Goal: Task Accomplishment & Management: Complete application form

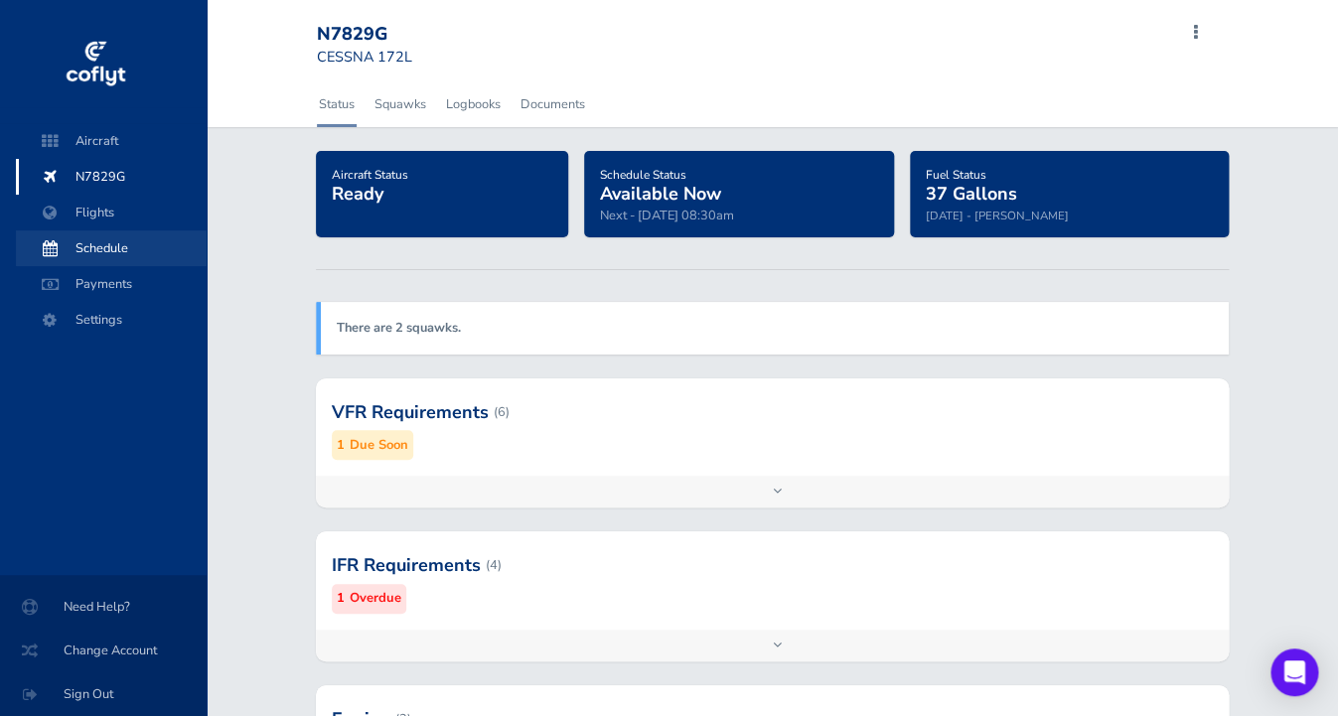
click at [187, 266] on span "Schedule" at bounding box center [111, 248] width 151 height 36
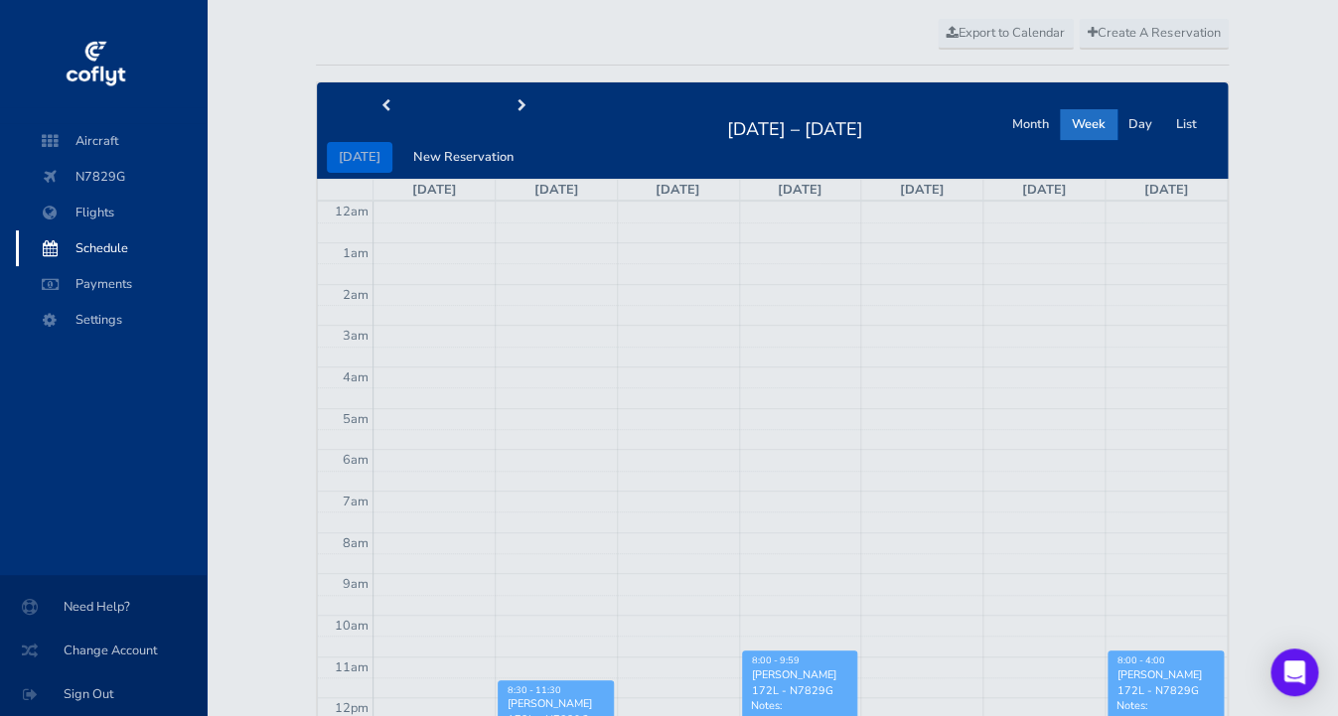
scroll to position [64, 0]
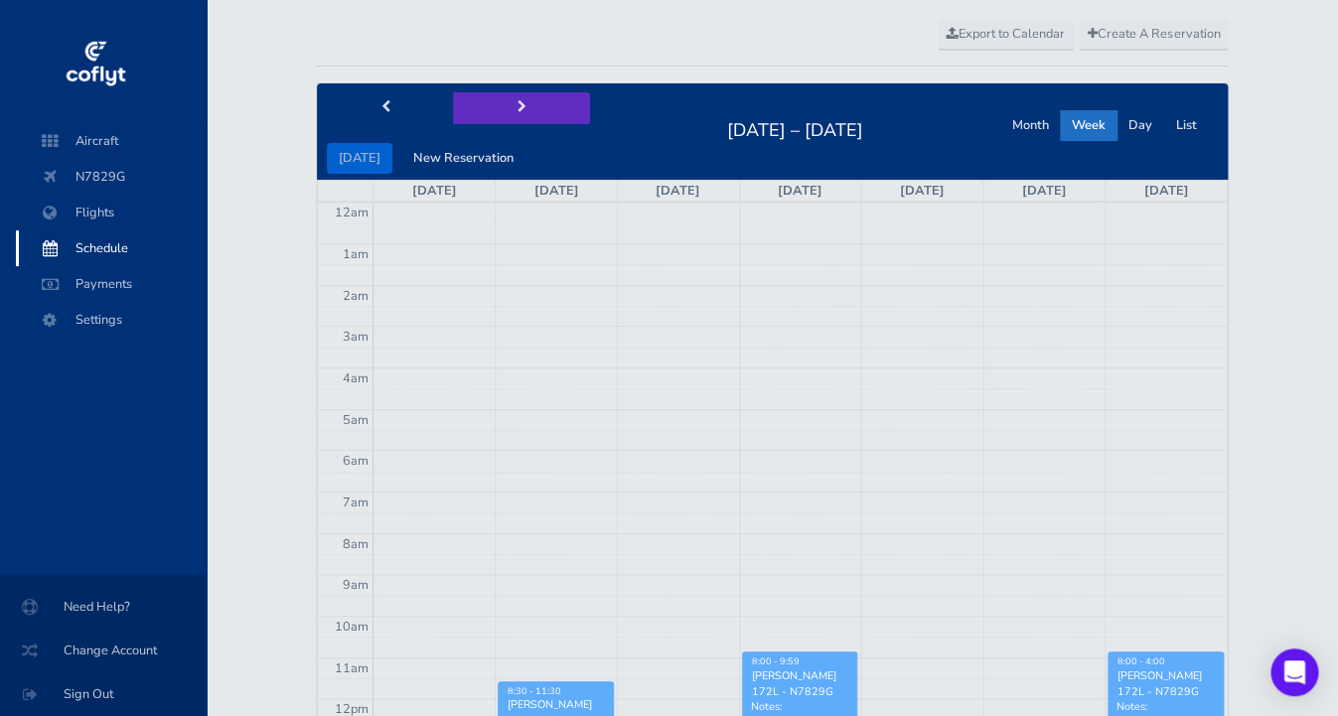
click at [590, 123] on button "next" at bounding box center [521, 107] width 137 height 31
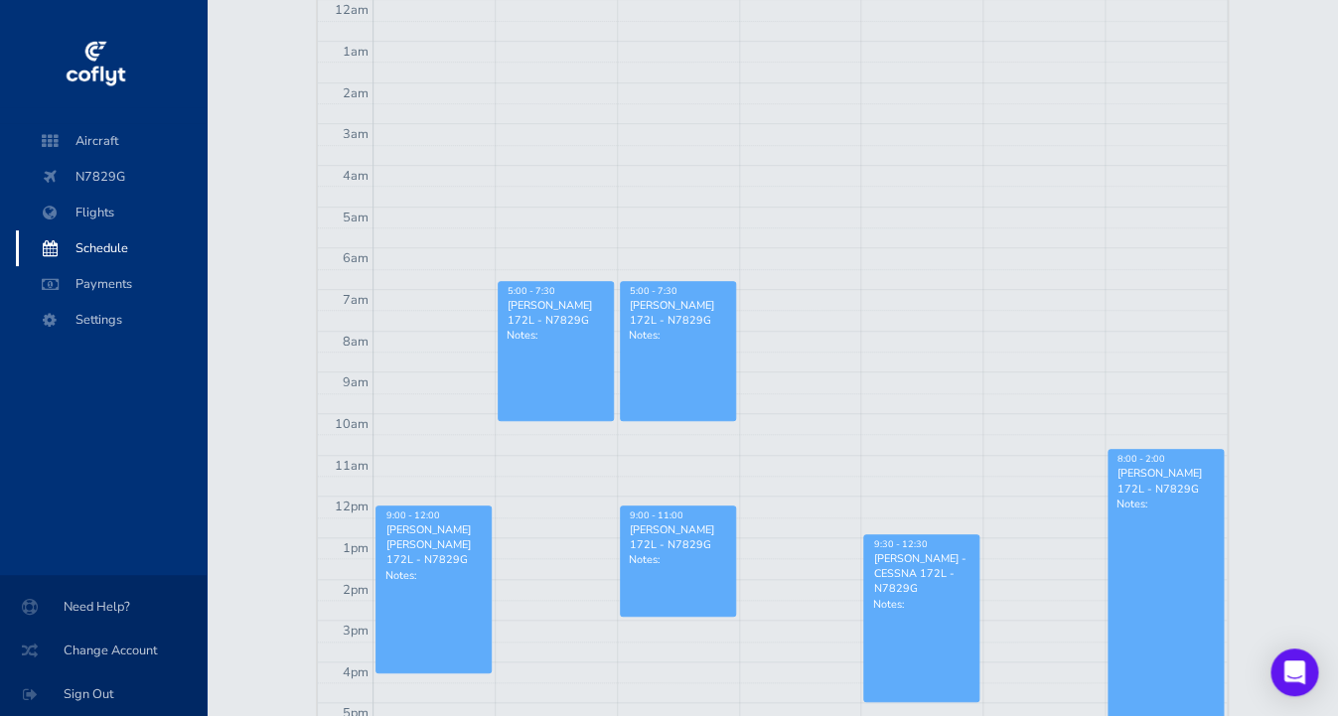
scroll to position [245, 0]
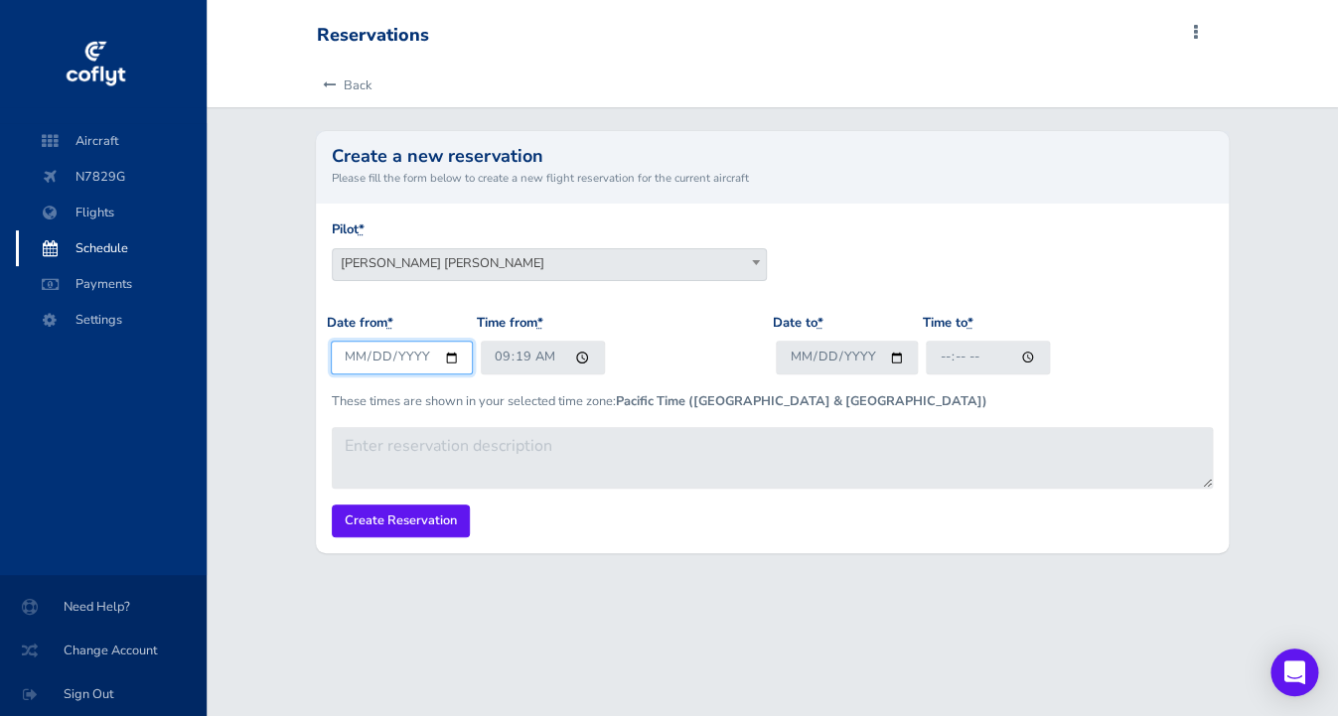
click at [473, 374] on input "[DATE]" at bounding box center [402, 357] width 142 height 33
type input "2025-08-27"
click at [605, 374] on input "09:19" at bounding box center [543, 357] width 124 height 33
type input "10:00"
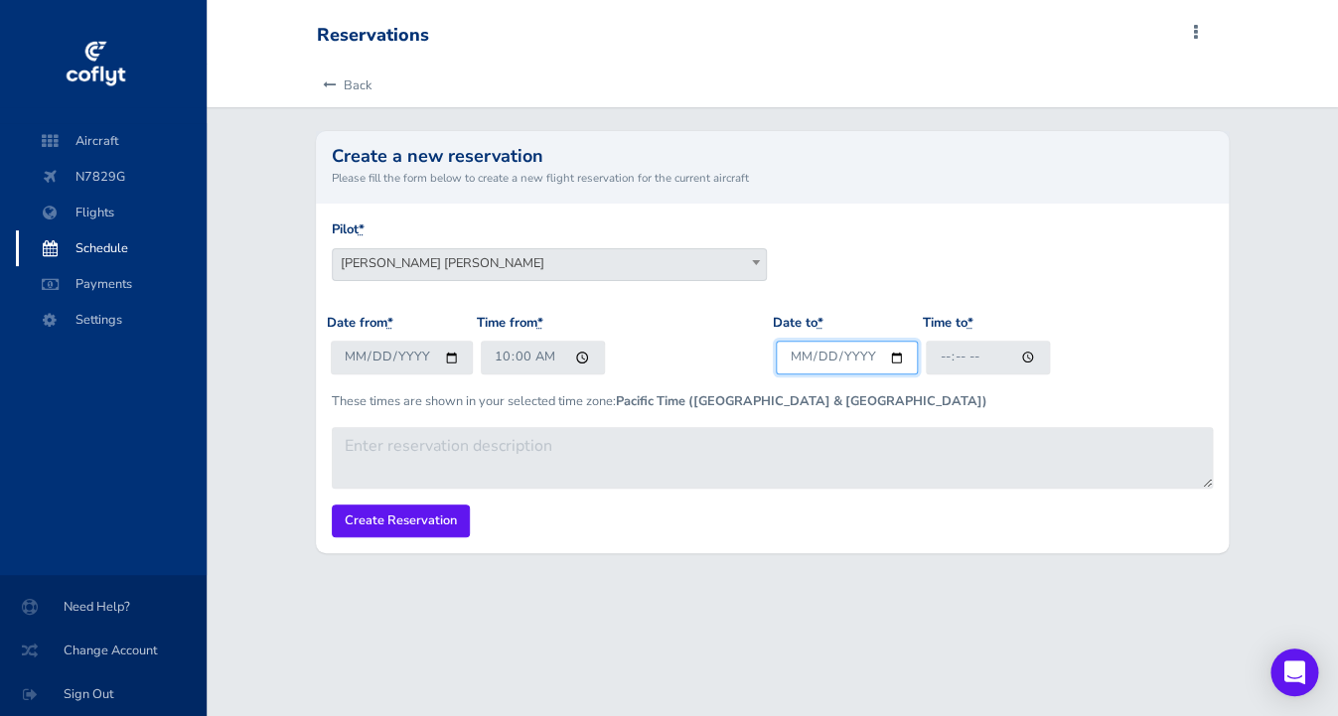
click at [918, 374] on input "Date to *" at bounding box center [847, 357] width 142 height 33
type input "2025-08-27"
click at [1023, 374] on input "Time to *" at bounding box center [988, 357] width 124 height 33
type input "12:00"
click at [470, 537] on input "Create Reservation" at bounding box center [401, 521] width 138 height 33
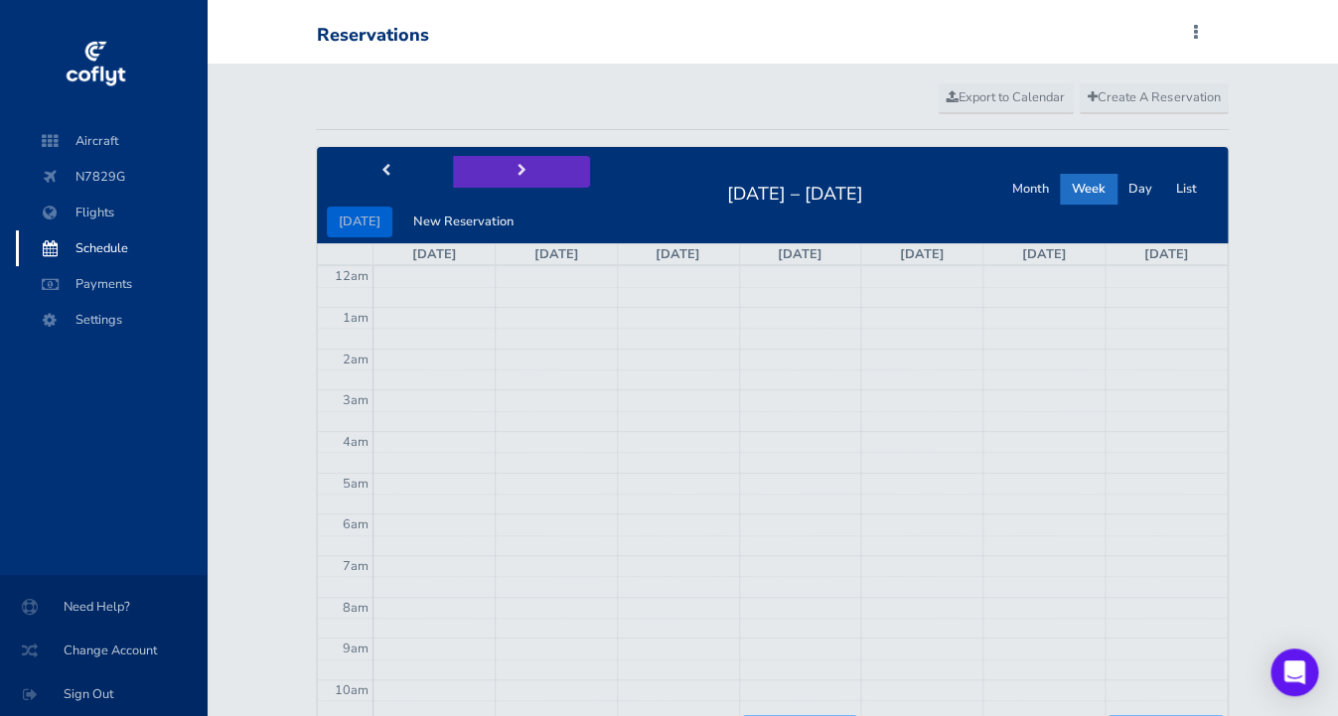
click at [526, 178] on span "next" at bounding box center [522, 171] width 9 height 13
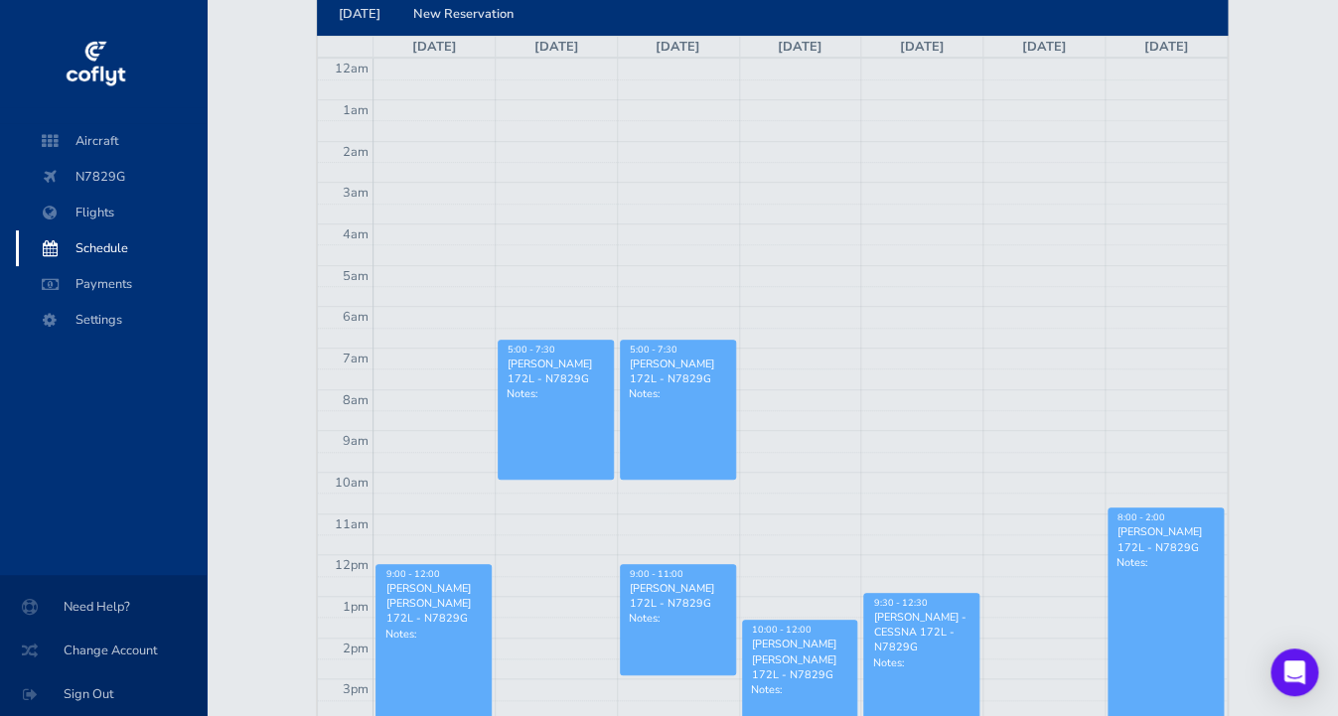
scroll to position [200, 0]
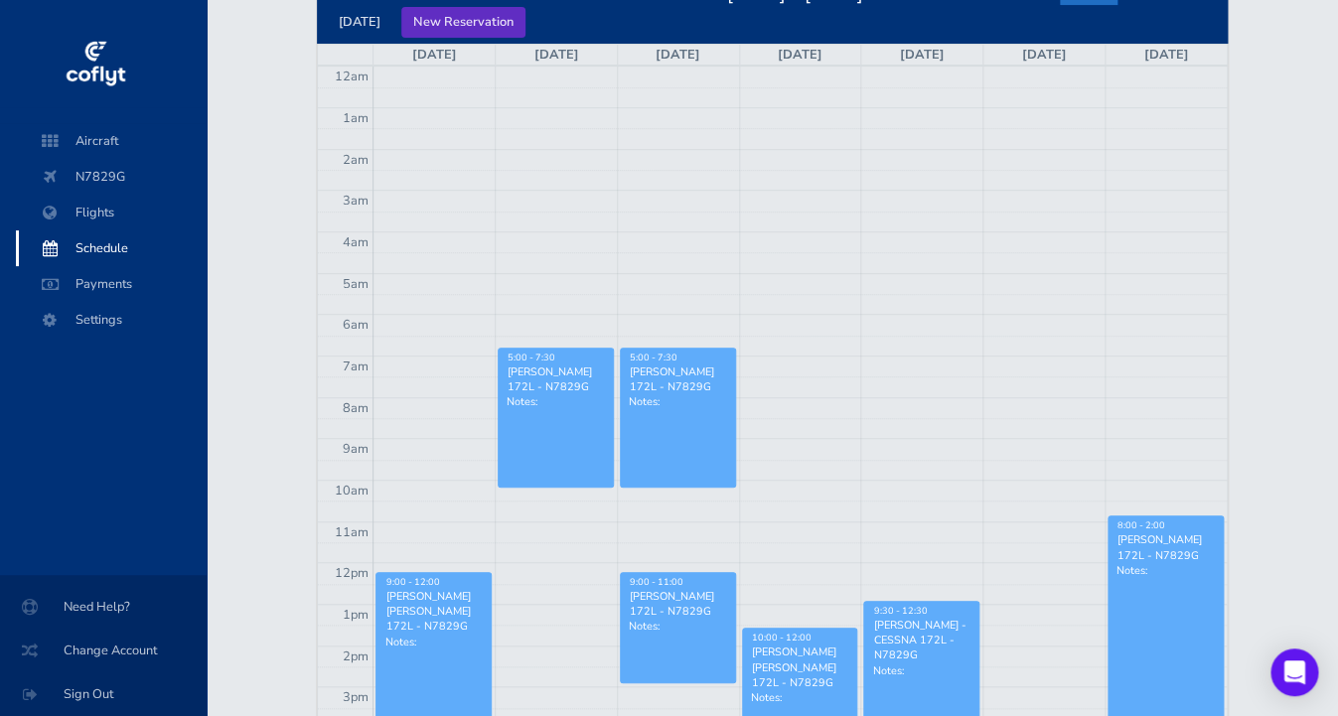
click at [525, 38] on button "New Reservation" at bounding box center [463, 22] width 124 height 31
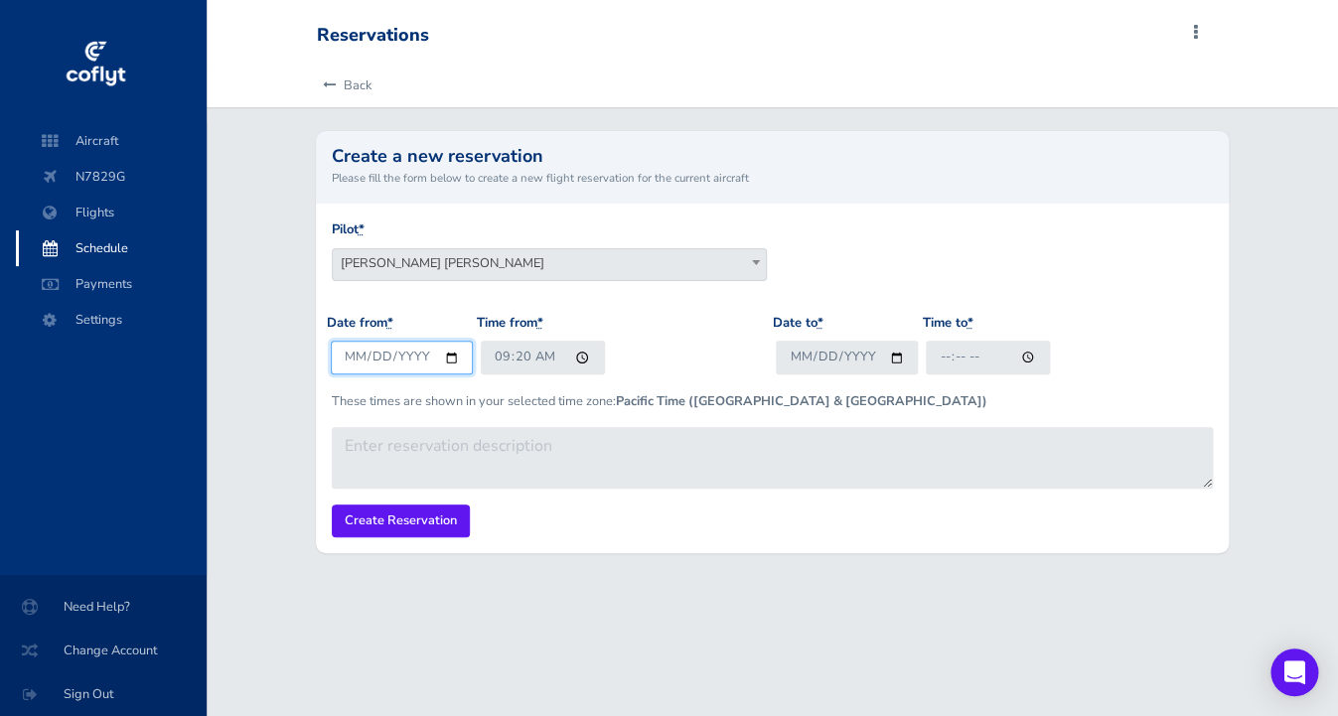
click at [473, 374] on input "2025-08-17" at bounding box center [402, 357] width 142 height 33
type input "2025-08-29"
click at [605, 374] on input "09:20" at bounding box center [543, 357] width 124 height 33
type input "10:00"
click at [918, 374] on input "Date to *" at bounding box center [847, 357] width 142 height 33
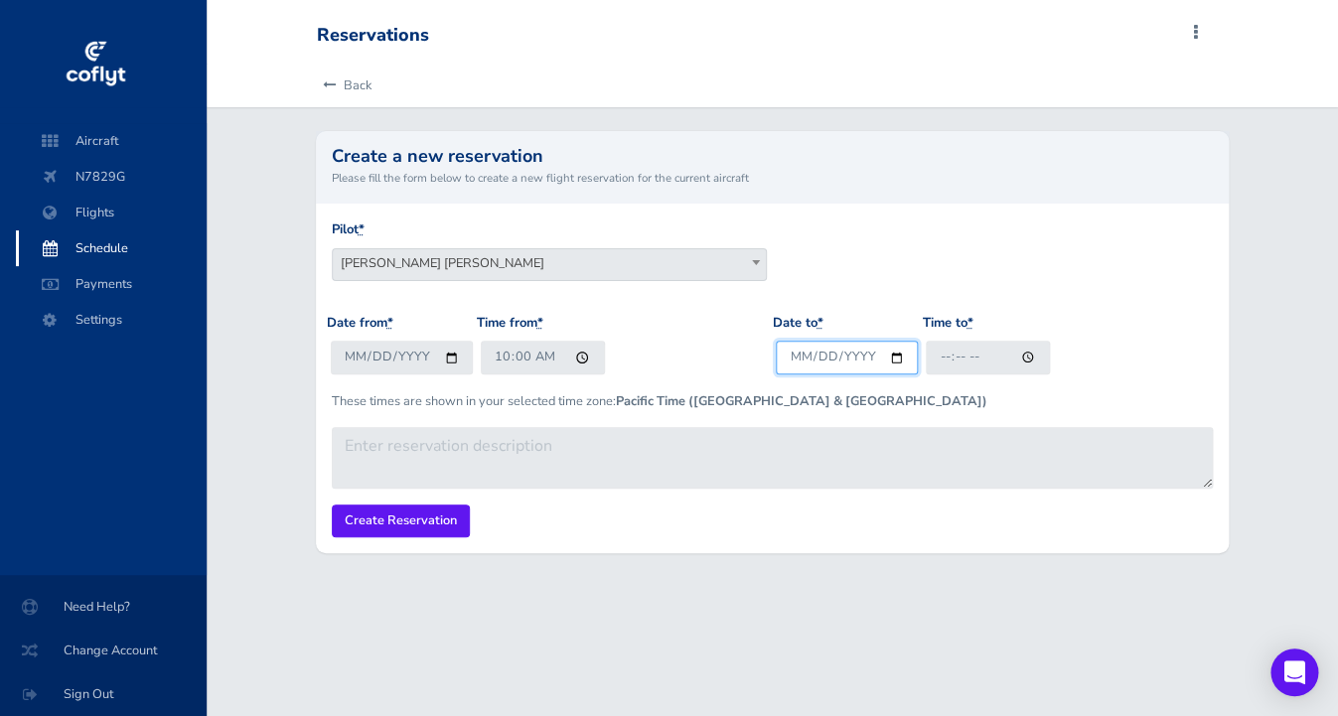
type input "2025-08-29"
click at [1029, 374] on input "Time to *" at bounding box center [988, 357] width 124 height 33
type input "12:00"
click at [444, 537] on input "Create Reservation" at bounding box center [401, 521] width 138 height 33
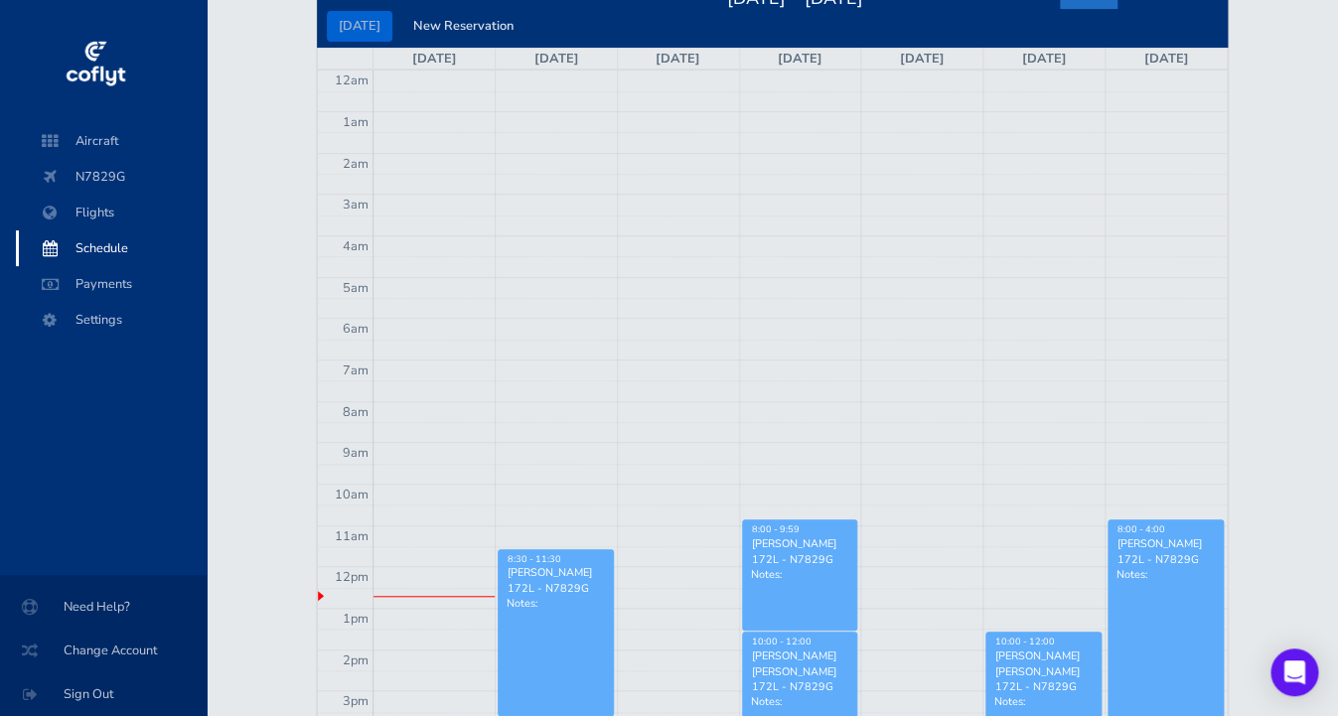
scroll to position [187, 0]
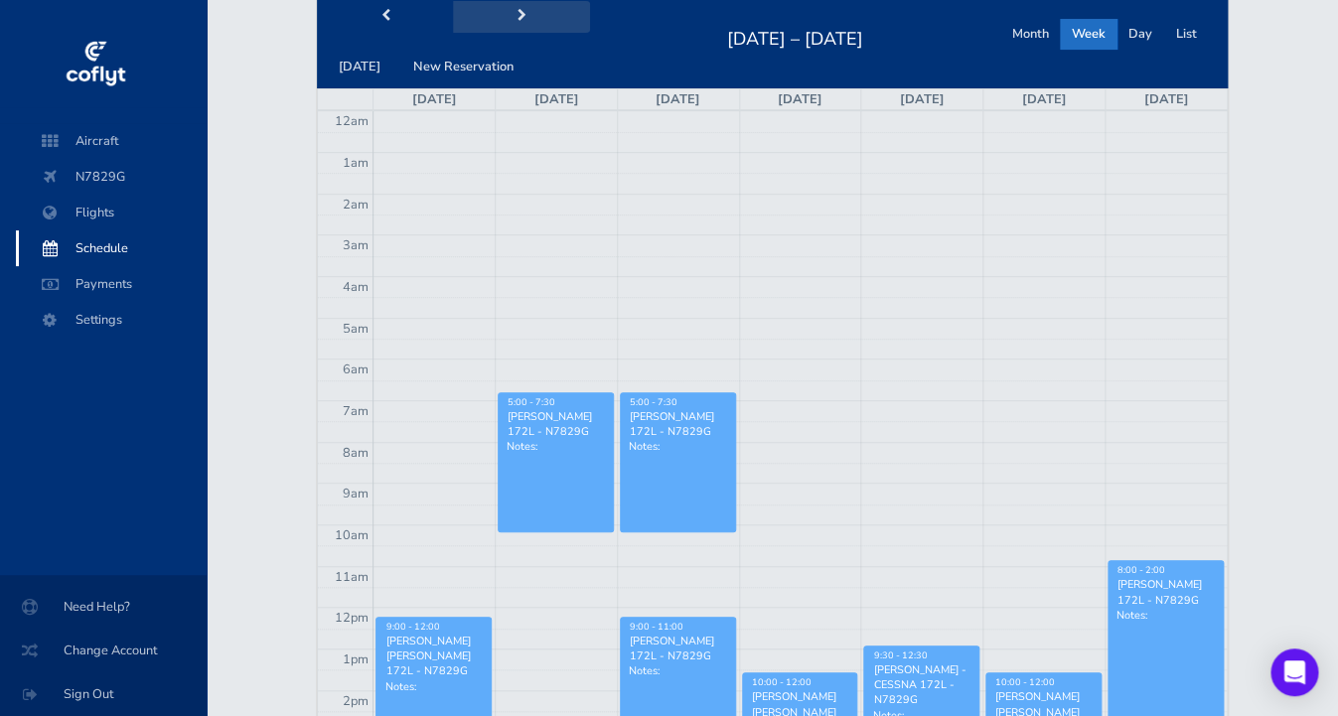
scroll to position [14, 0]
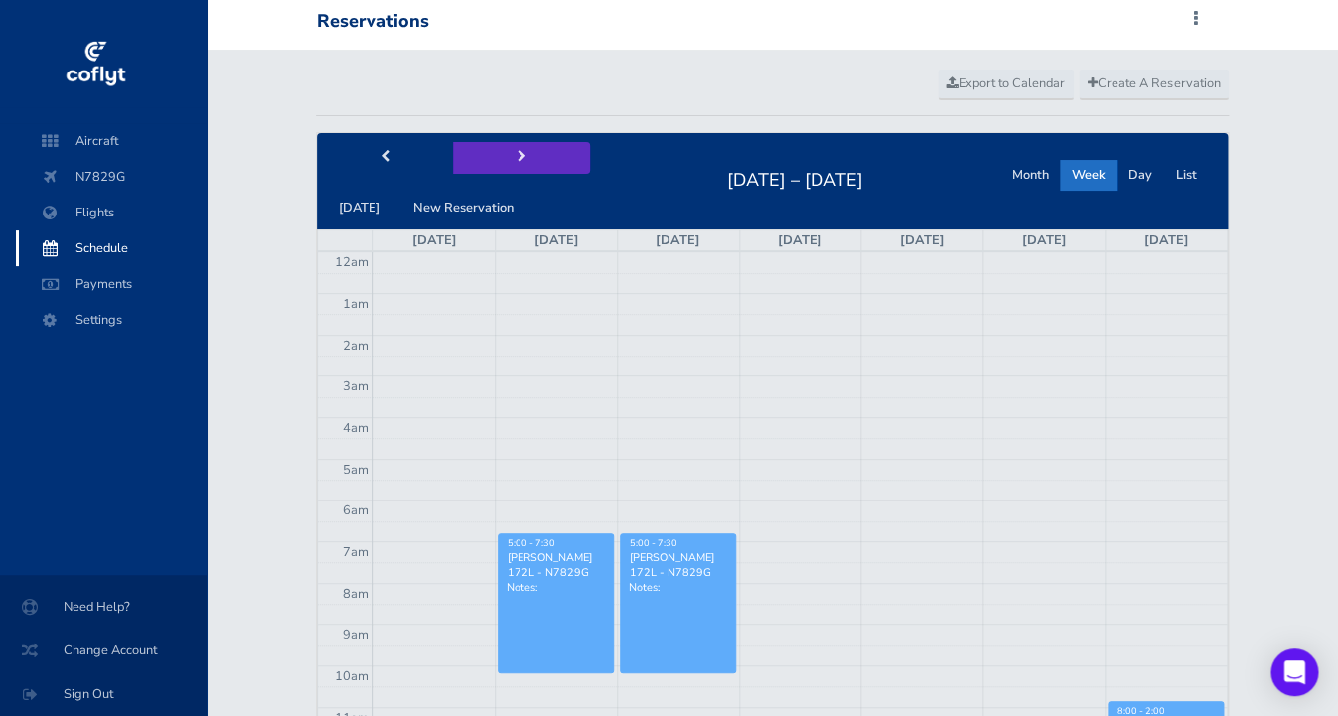
click at [526, 164] on span "next" at bounding box center [522, 157] width 9 height 13
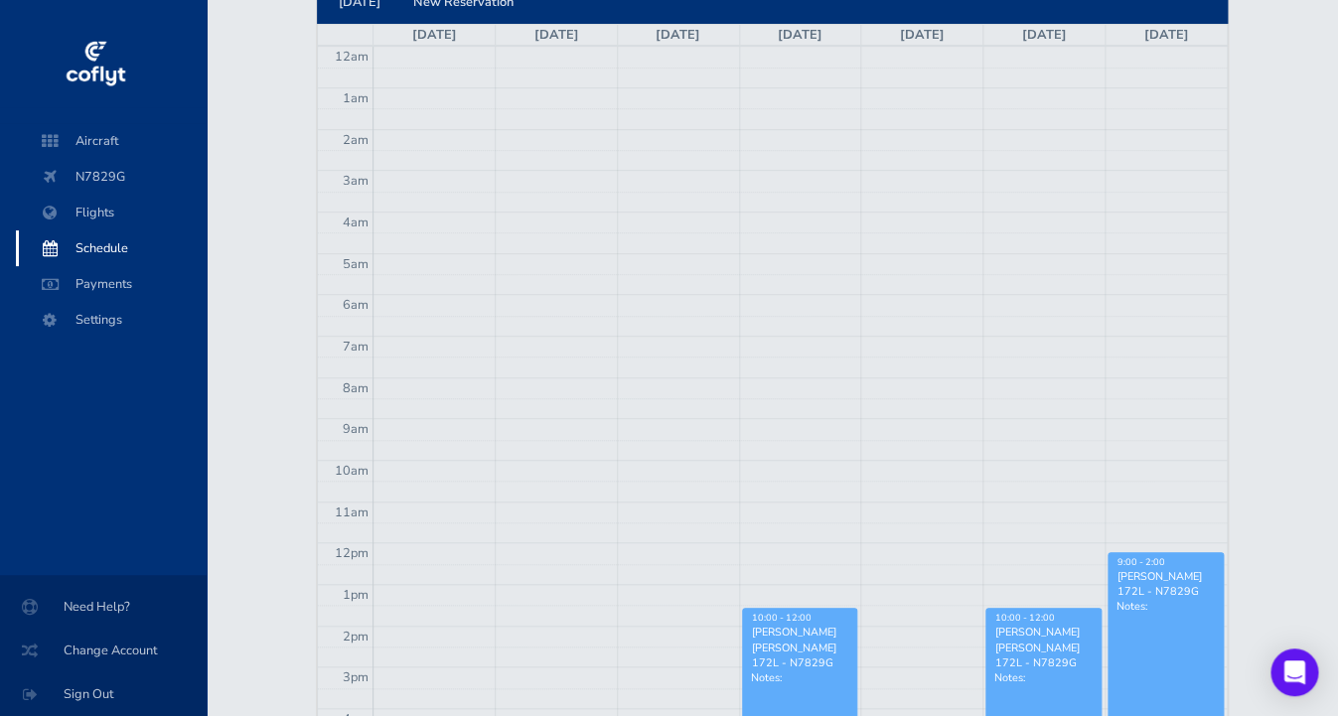
scroll to position [219, 0]
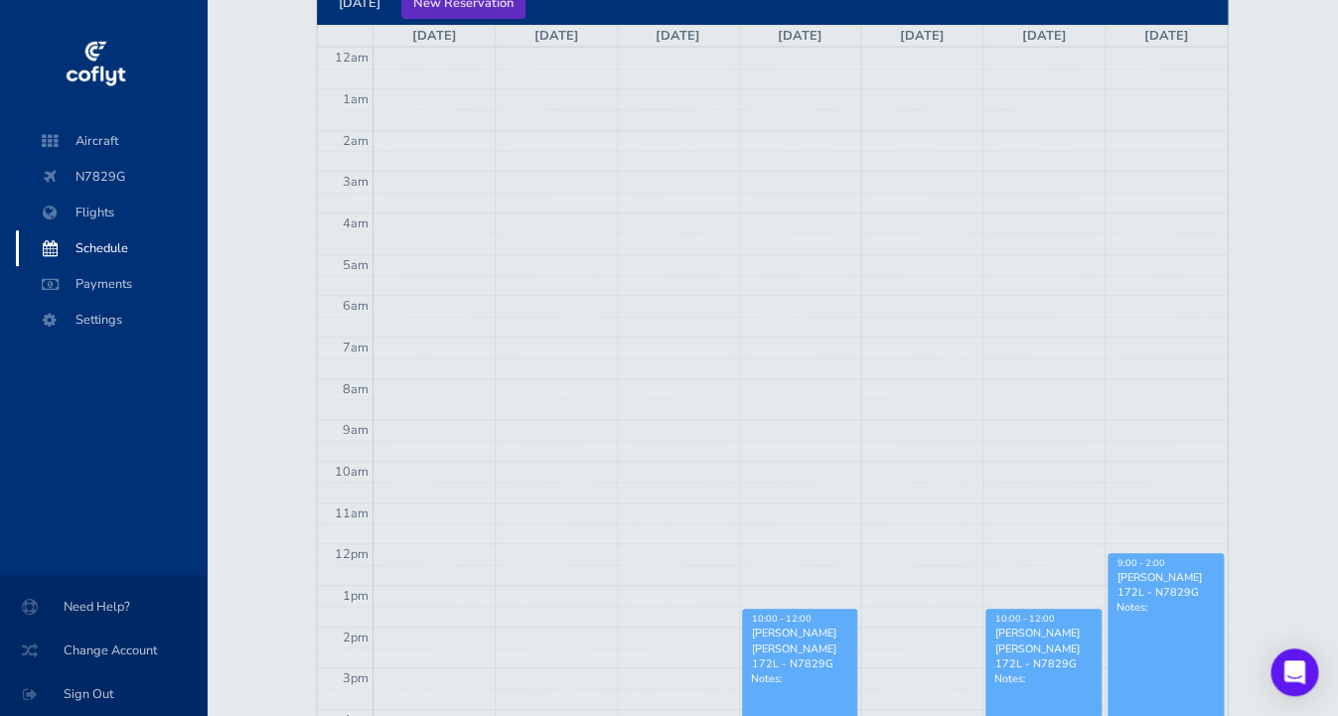
click at [525, 19] on button "New Reservation" at bounding box center [463, 3] width 124 height 31
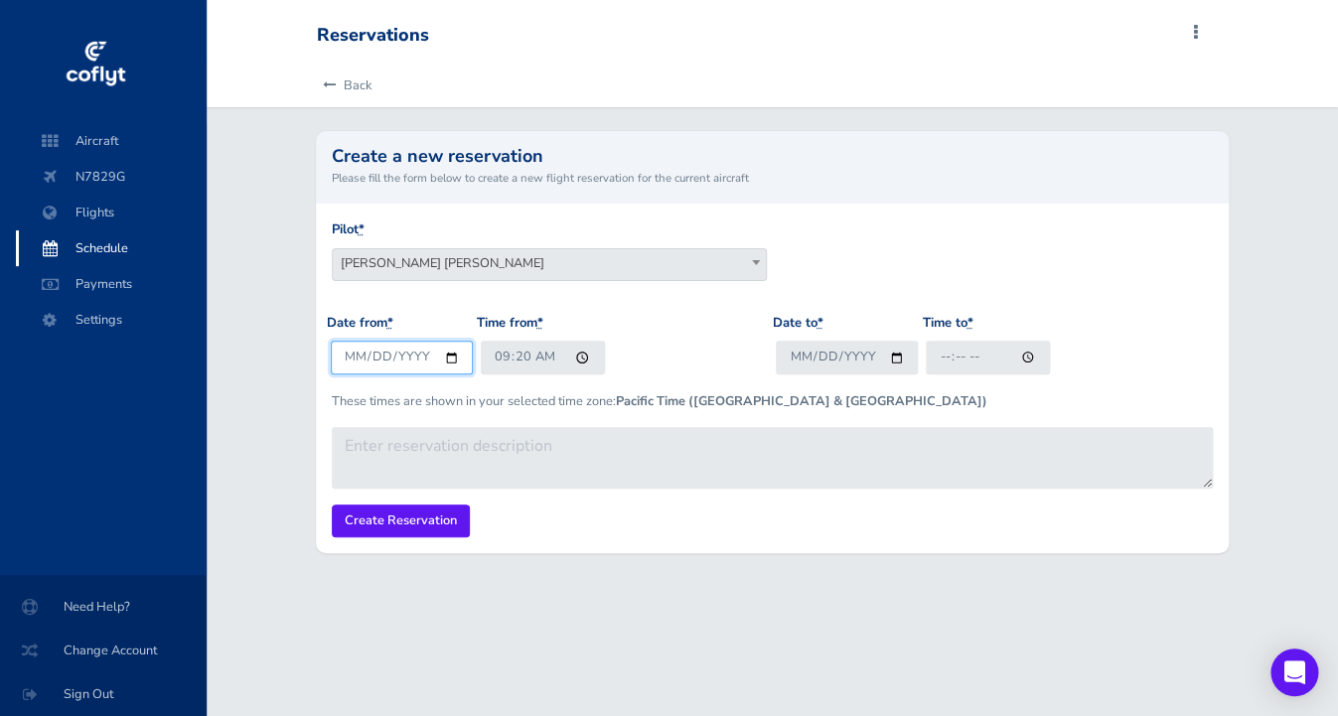
click at [473, 374] on input "[DATE]" at bounding box center [402, 357] width 142 height 33
type input "[DATE]"
click at [605, 374] on input "09:20" at bounding box center [543, 357] width 124 height 33
type input "10:00"
click at [918, 374] on input "Date to *" at bounding box center [847, 357] width 142 height 33
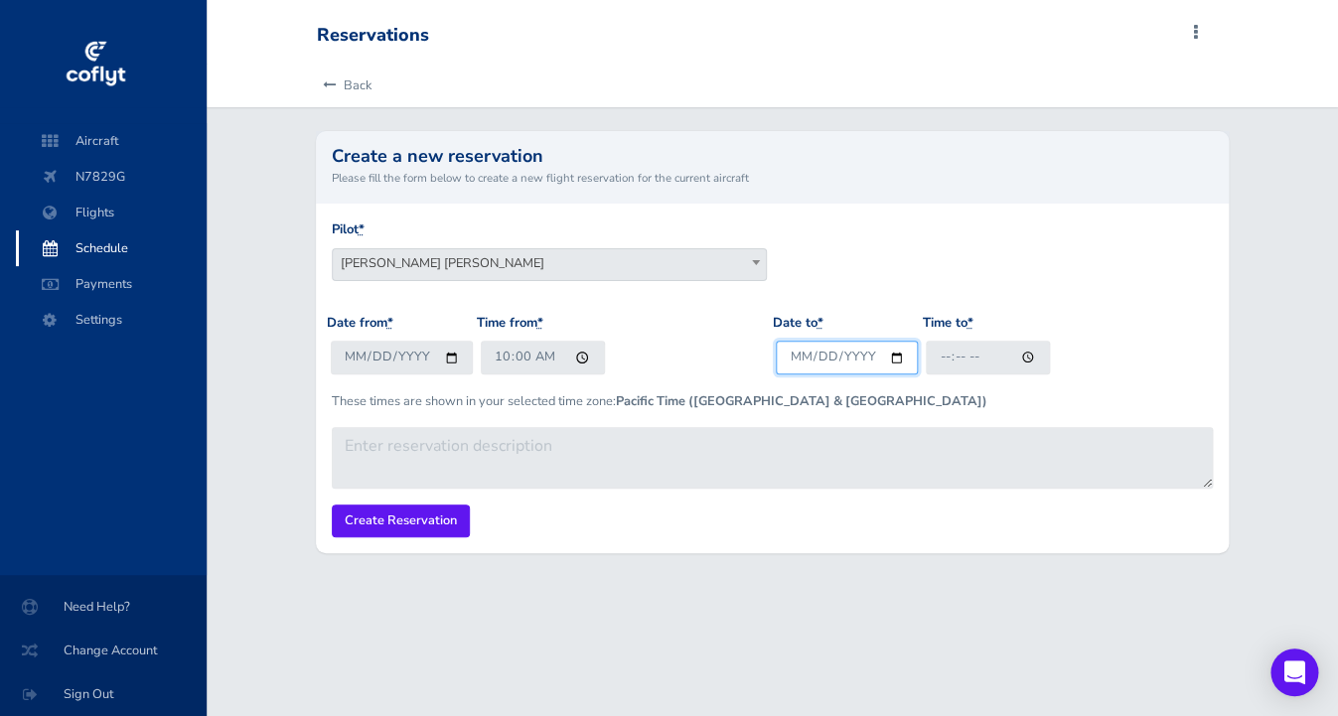
type input "2025-08-31"
click at [1021, 374] on input "Time to *" at bounding box center [988, 357] width 124 height 33
click at [1033, 374] on input "Time to *" at bounding box center [988, 357] width 124 height 33
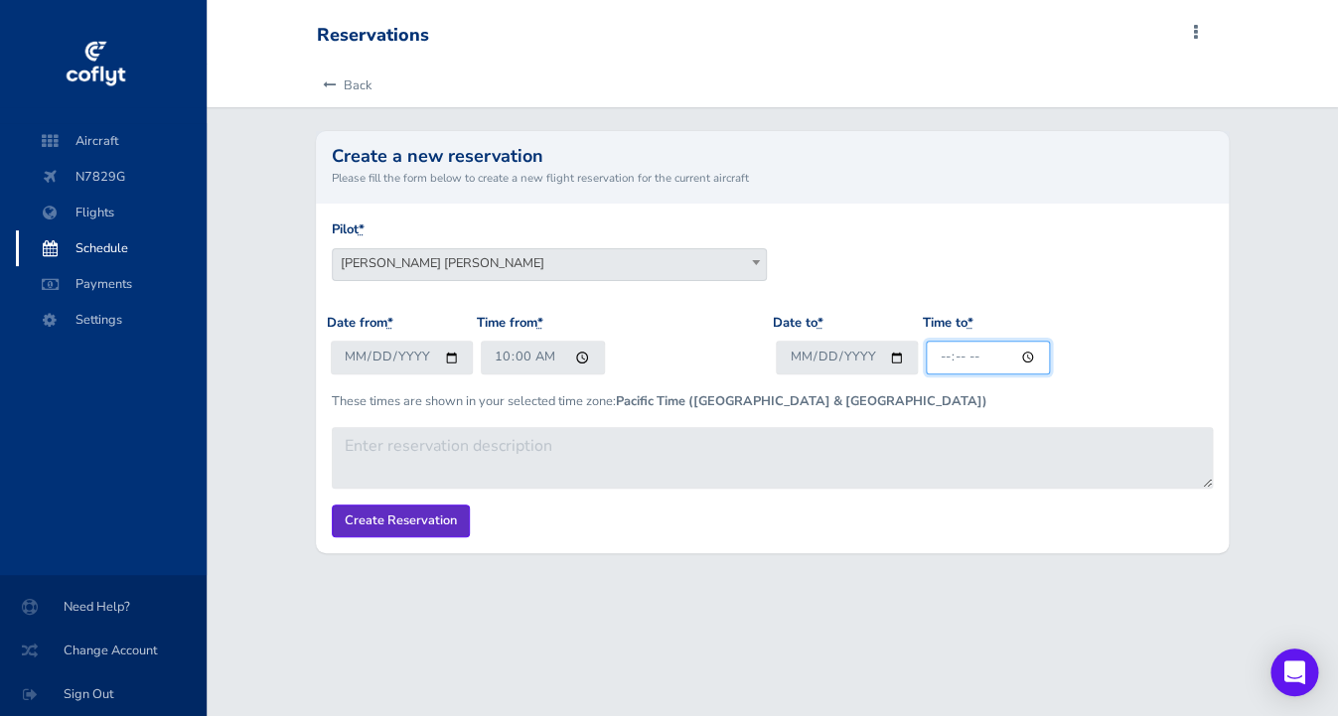
type input "12:00"
click at [470, 537] on input "Create Reservation" at bounding box center [401, 521] width 138 height 33
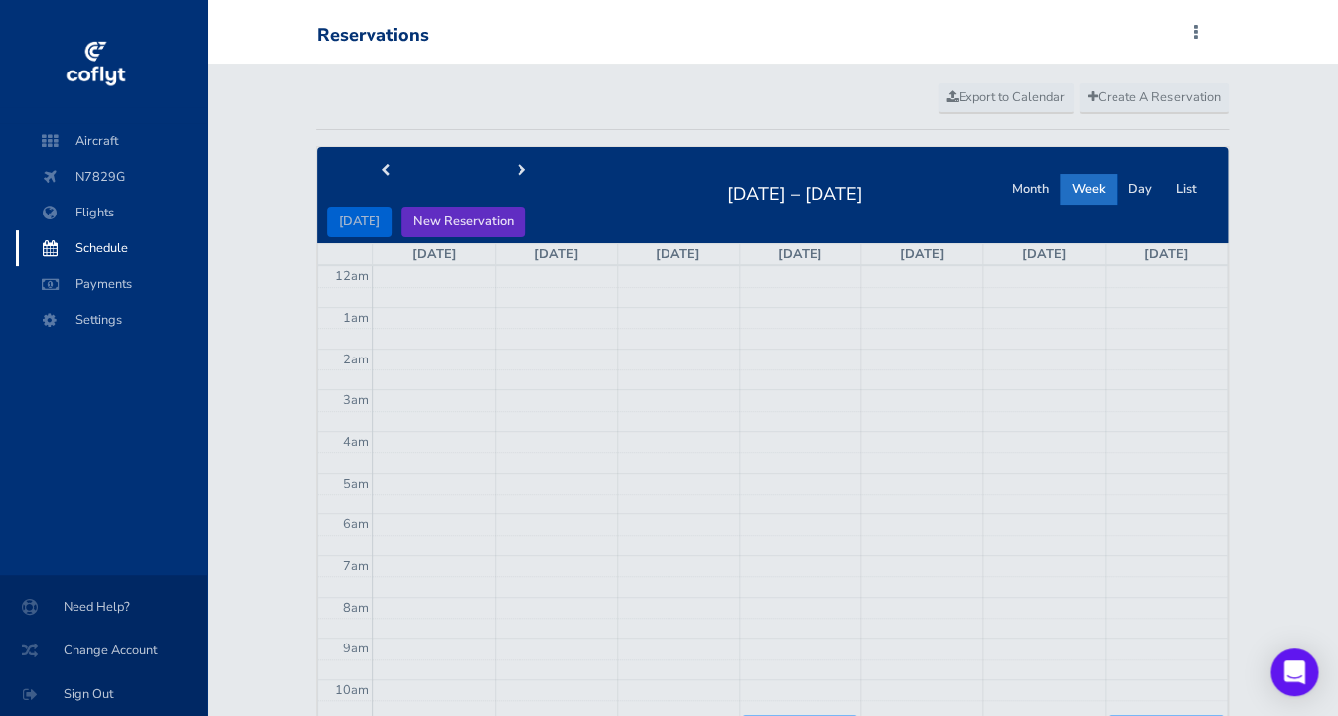
click at [525, 237] on button "New Reservation" at bounding box center [463, 222] width 124 height 31
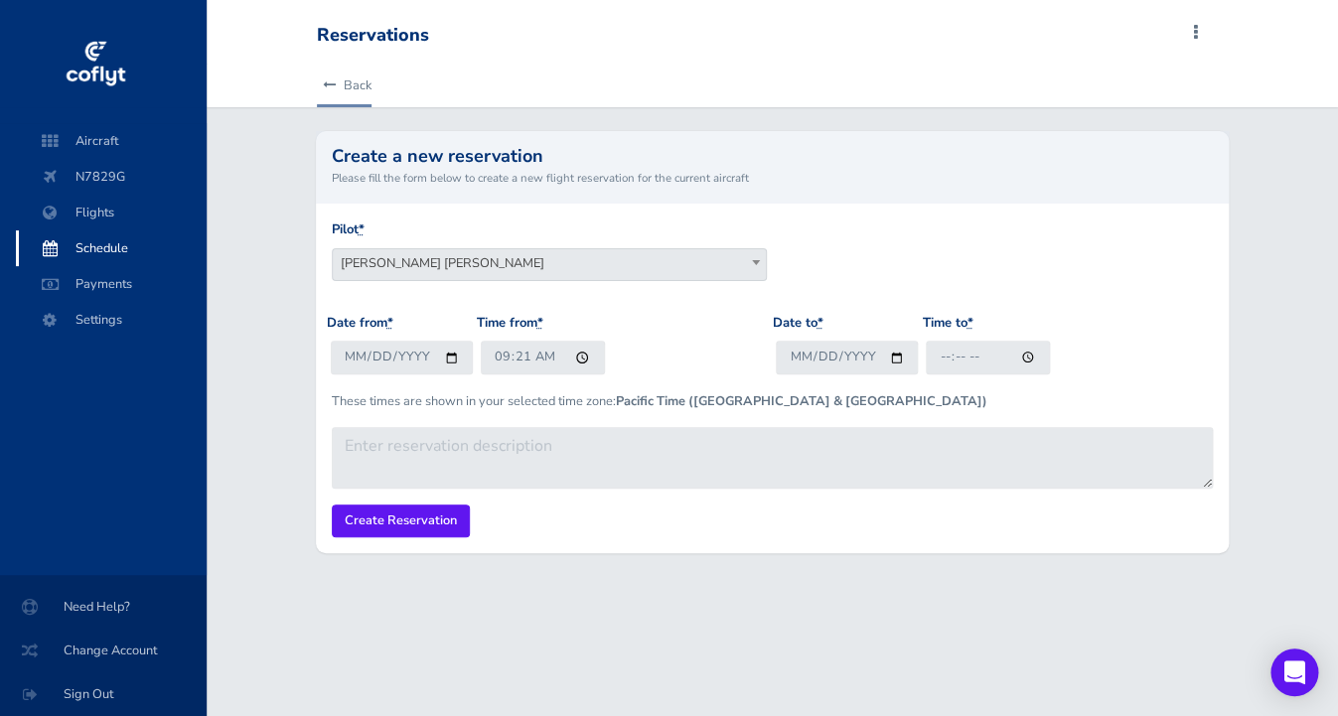
click at [336, 92] on icon at bounding box center [329, 85] width 13 height 13
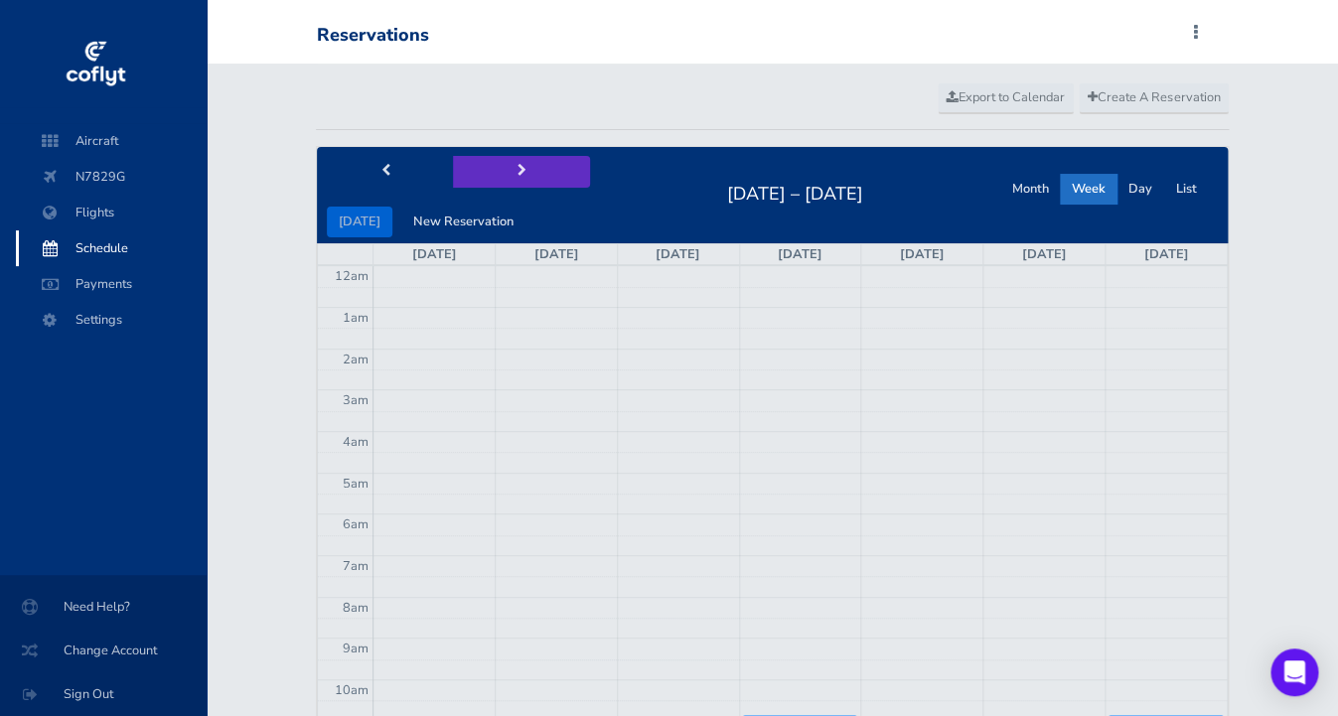
click at [526, 178] on span "next" at bounding box center [522, 171] width 9 height 13
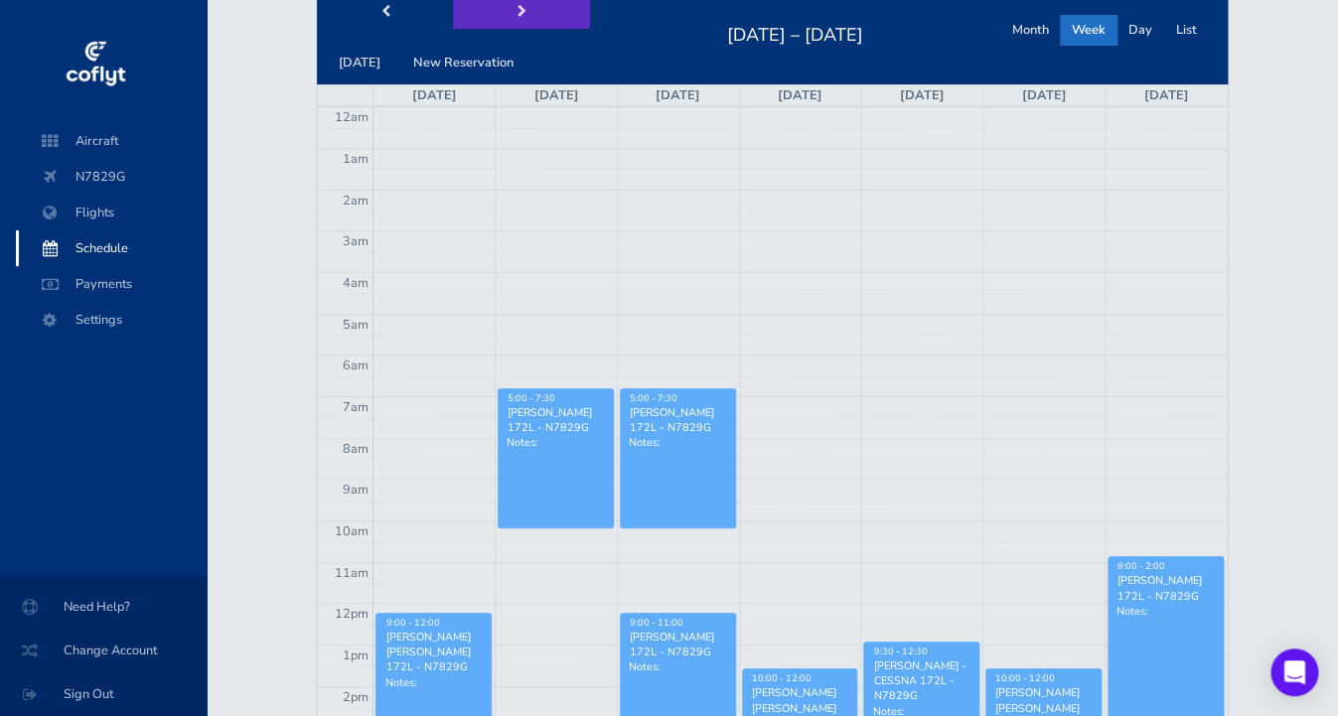
scroll to position [130, 0]
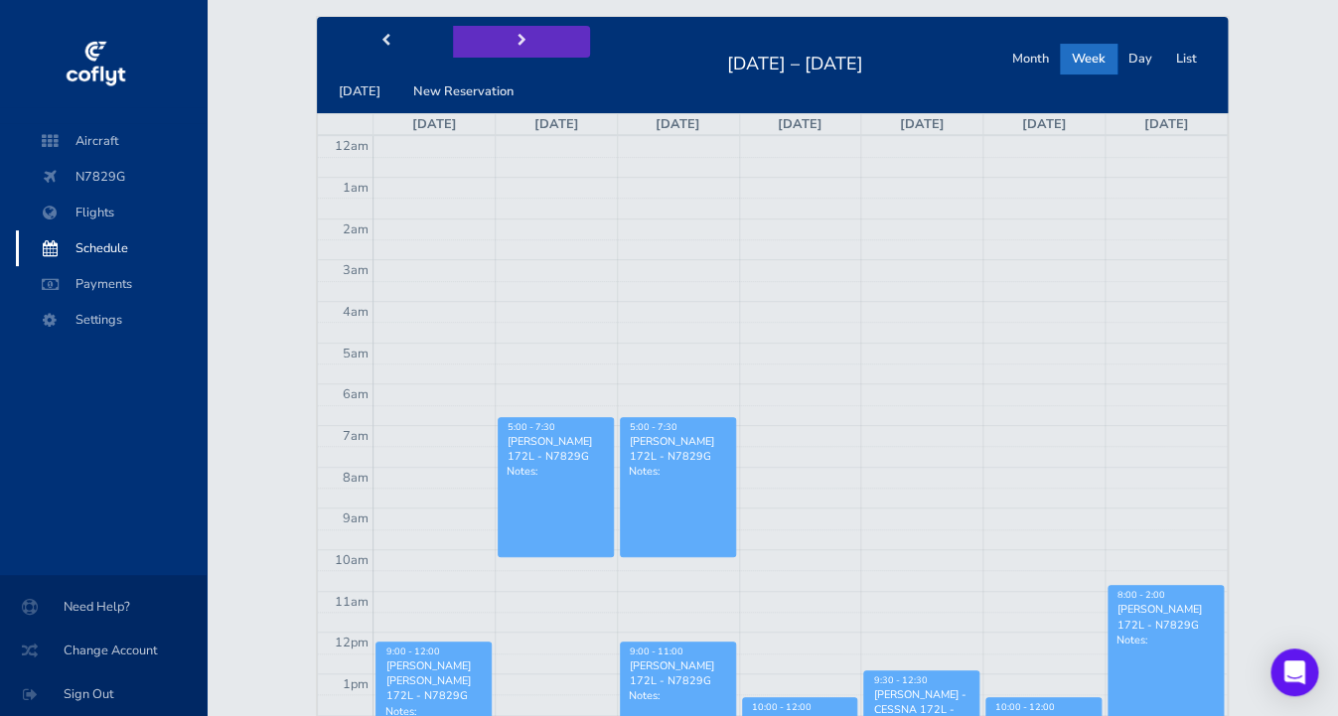
click at [526, 48] on span "next" at bounding box center [522, 41] width 9 height 13
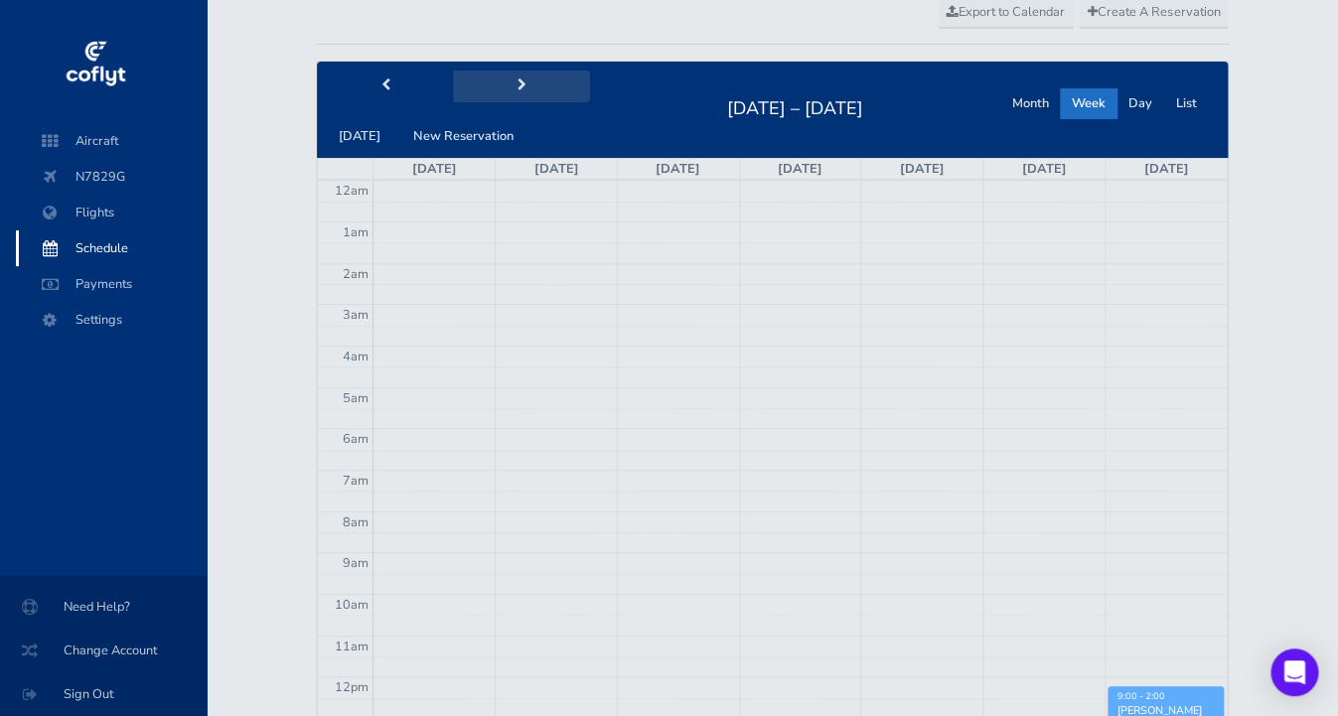
scroll to position [44, 0]
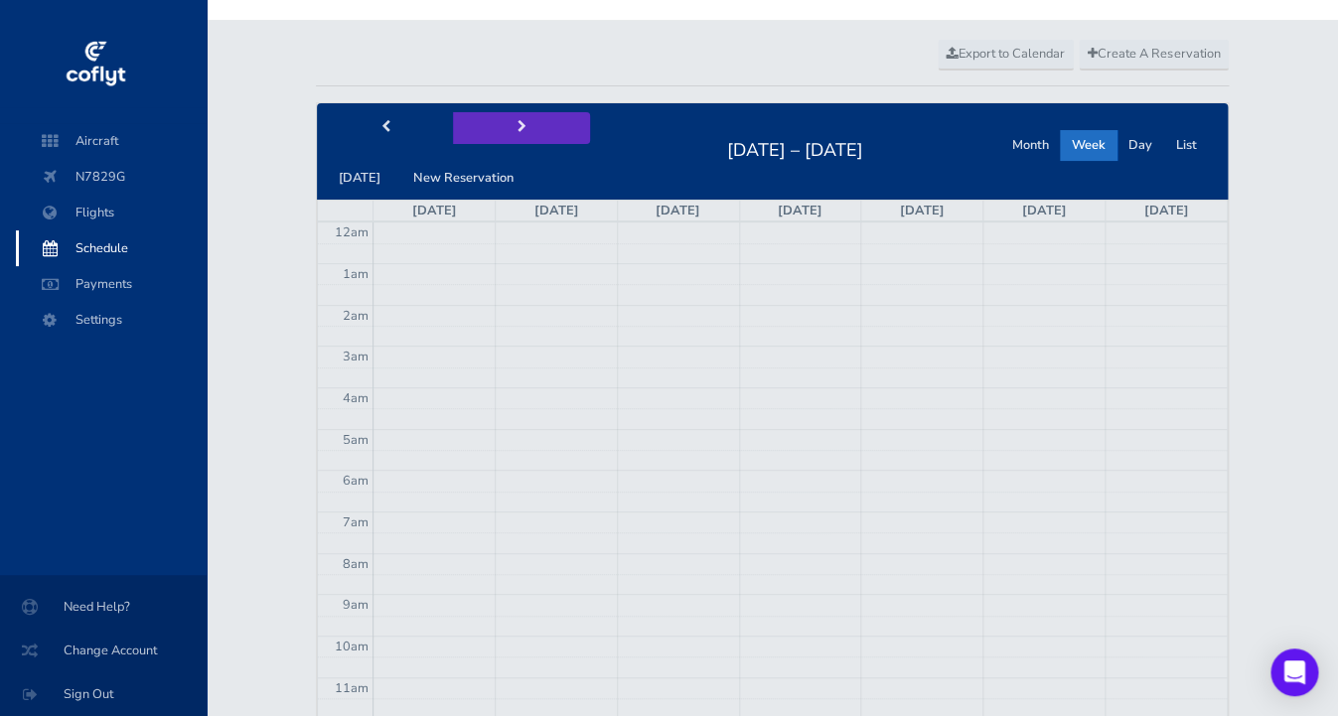
click at [590, 143] on button "next" at bounding box center [521, 127] width 137 height 31
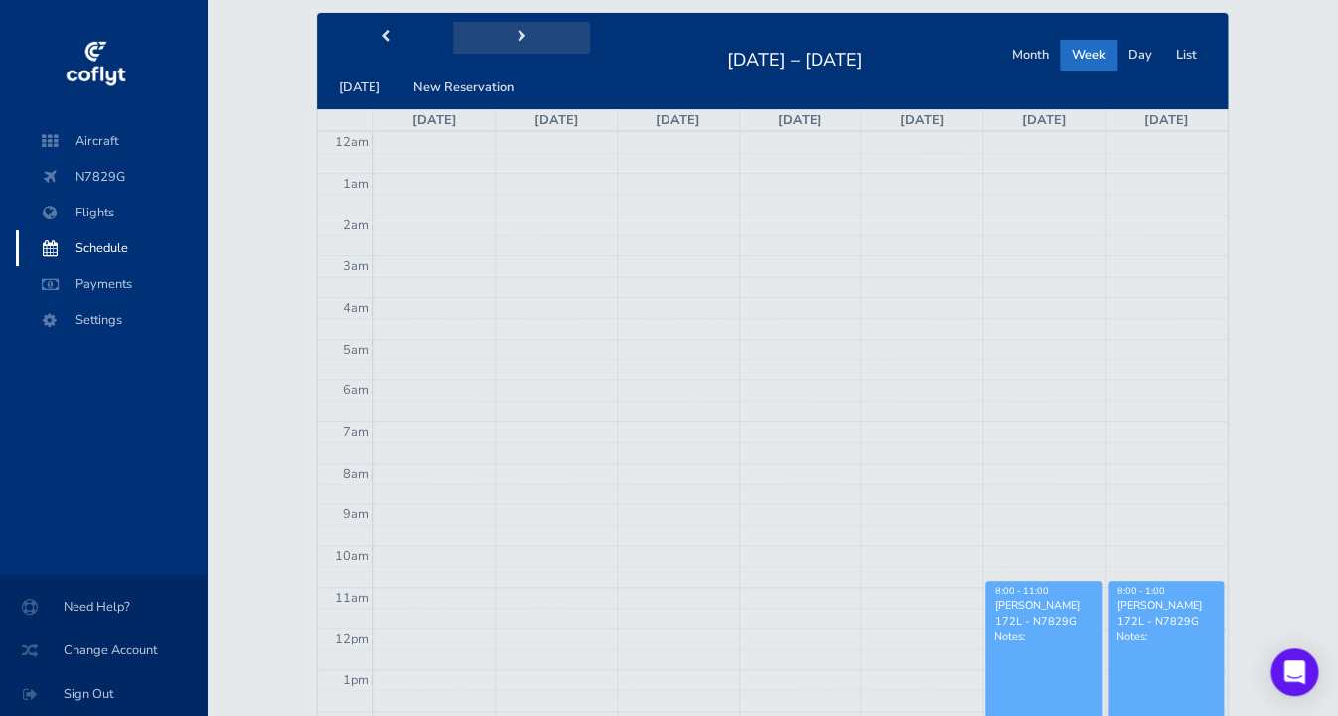
scroll to position [133, 0]
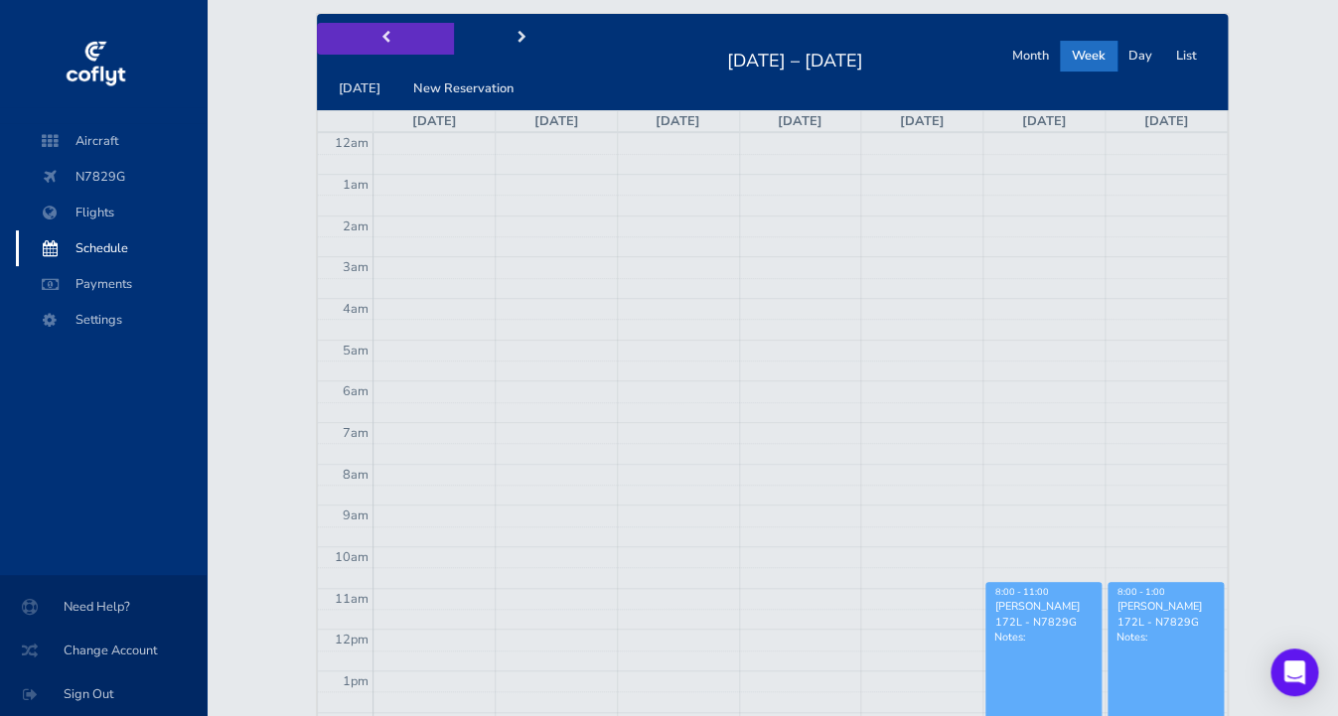
click at [454, 54] on button "prev" at bounding box center [385, 38] width 137 height 31
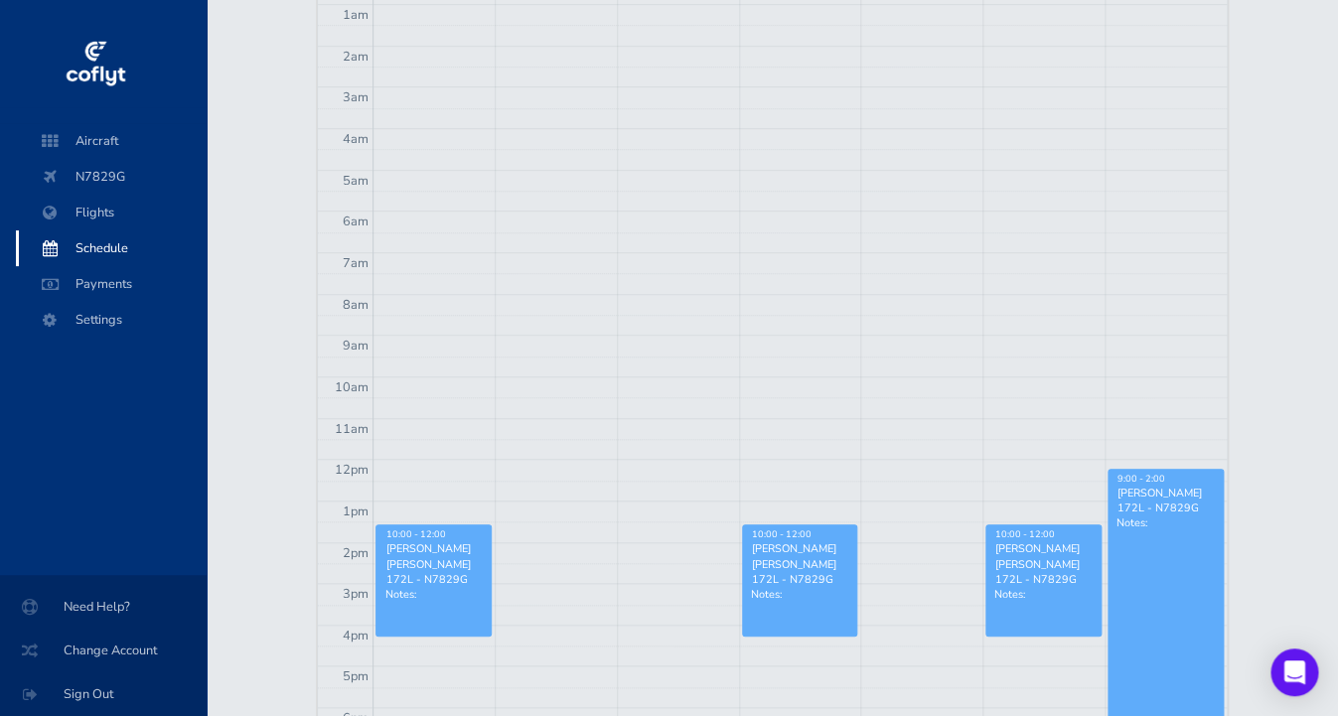
scroll to position [294, 0]
